Goal: Task Accomplishment & Management: Manage account settings

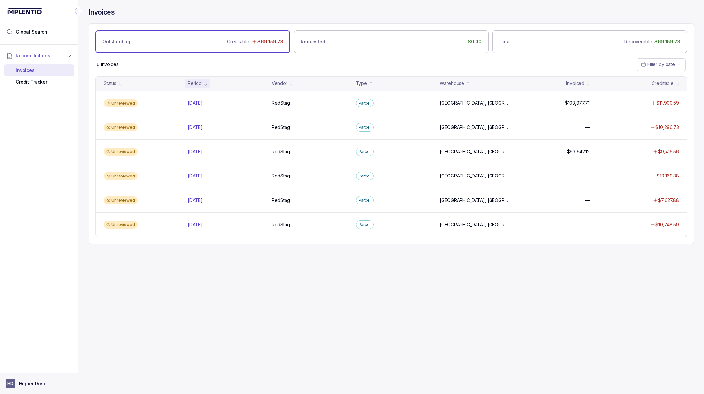
click at [49, 382] on button "HD Higher Dose" at bounding box center [39, 383] width 66 height 9
click at [41, 366] on li "Logout" at bounding box center [39, 370] width 67 height 10
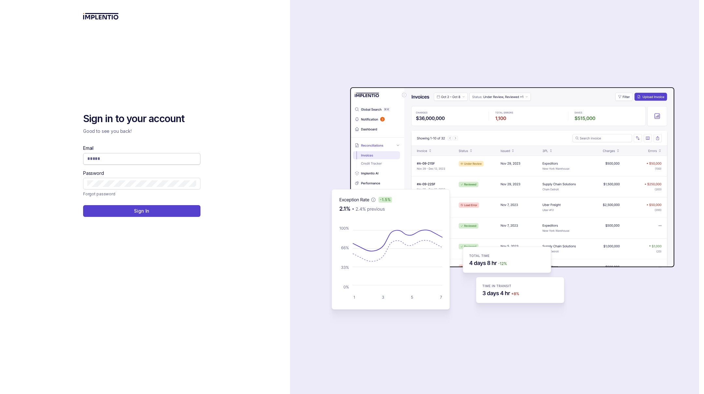
click at [148, 154] on span at bounding box center [141, 159] width 117 height 12
click at [173, 159] on input "Email" at bounding box center [141, 158] width 109 height 7
click at [0, 394] on com-1password-button at bounding box center [0, 394] width 0 height 0
type input "**********"
